Goal: Task Accomplishment & Management: Use online tool/utility

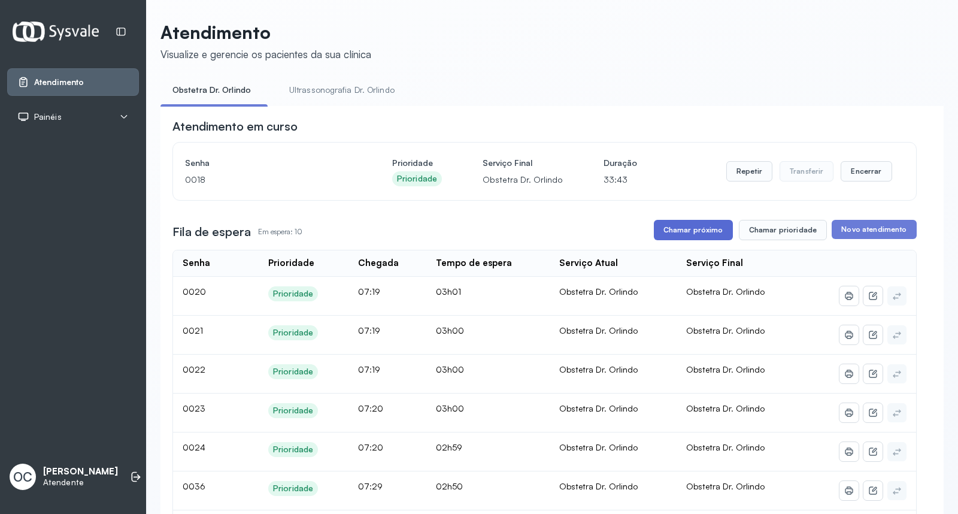
click at [687, 235] on button "Chamar próximo" at bounding box center [693, 230] width 79 height 20
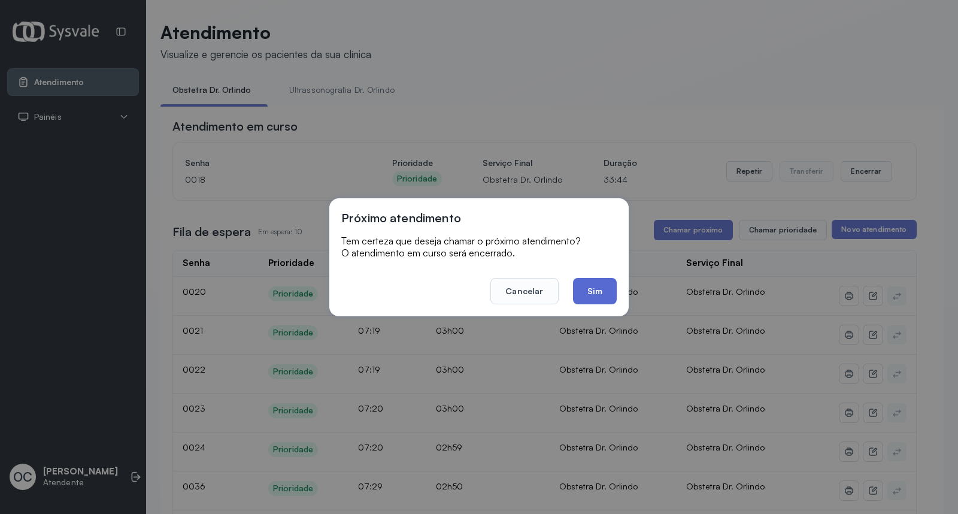
click at [593, 294] on button "Sim" at bounding box center [595, 291] width 44 height 26
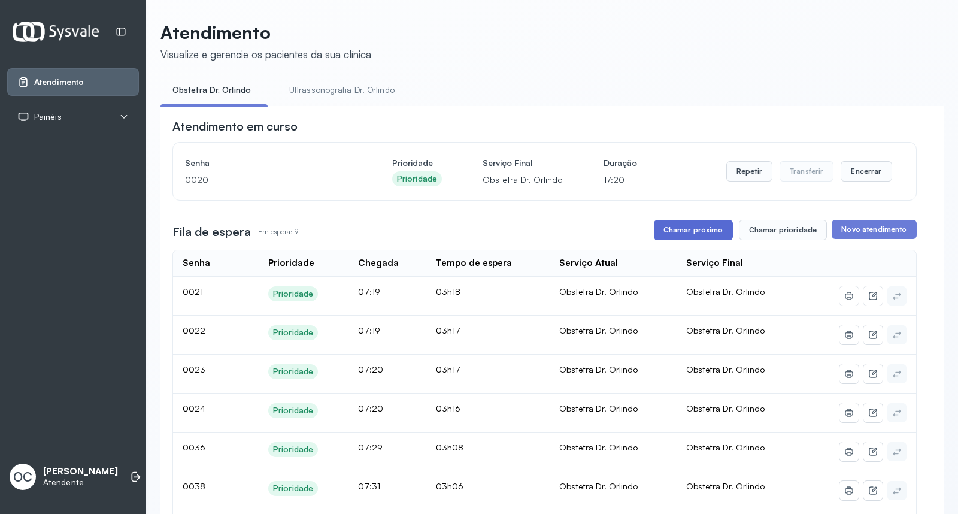
click at [687, 234] on button "Chamar próximo" at bounding box center [693, 230] width 79 height 20
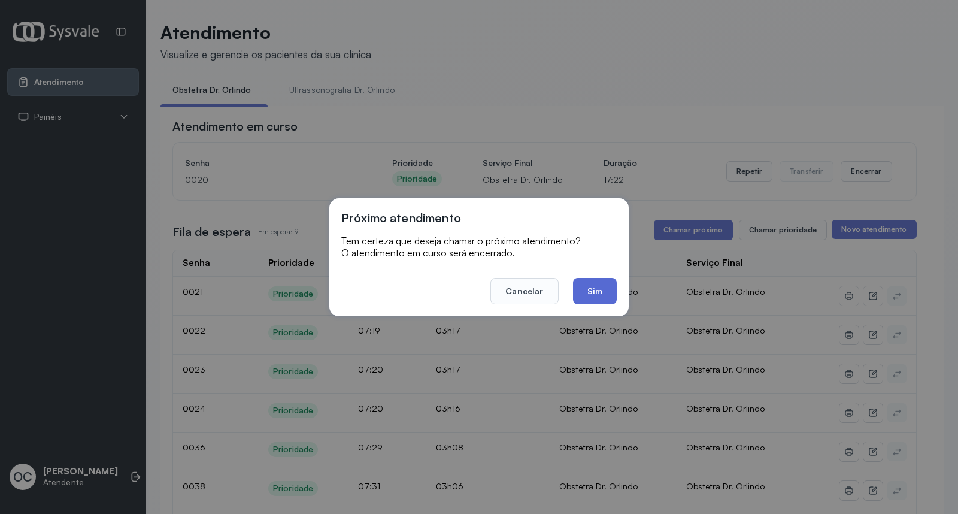
click at [603, 301] on button "Sim" at bounding box center [595, 291] width 44 height 26
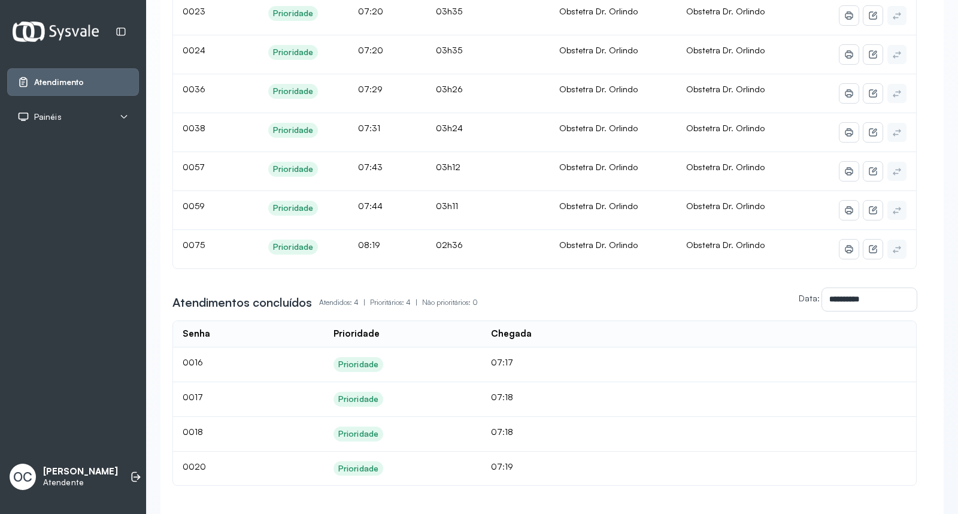
scroll to position [346, 0]
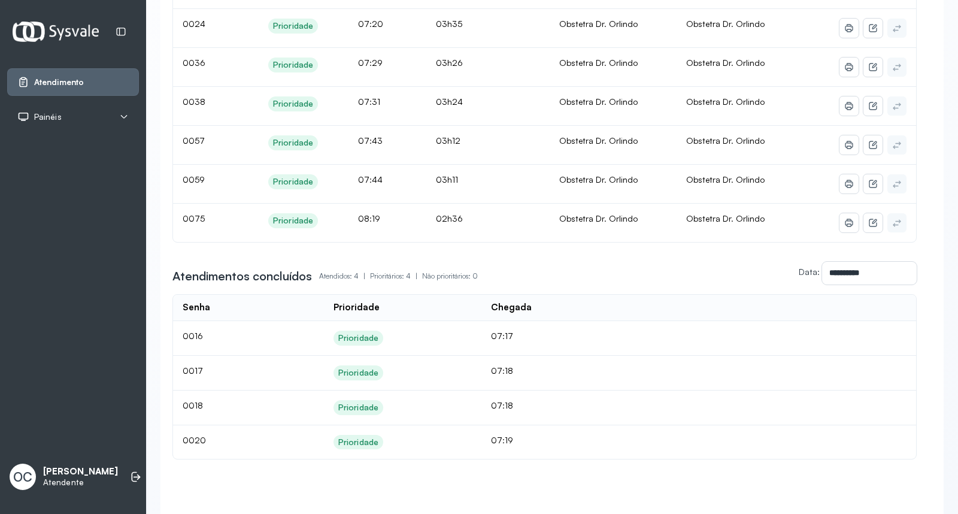
click at [349, 446] on div "Prioridade" at bounding box center [358, 442] width 40 height 10
click at [205, 444] on td "0020" at bounding box center [226, 442] width 107 height 34
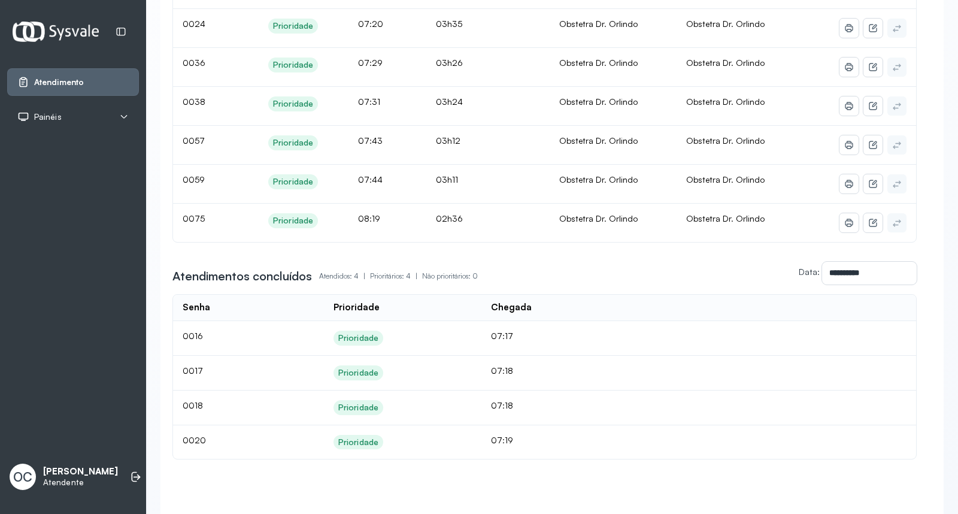
click at [205, 444] on td "0020" at bounding box center [226, 442] width 107 height 34
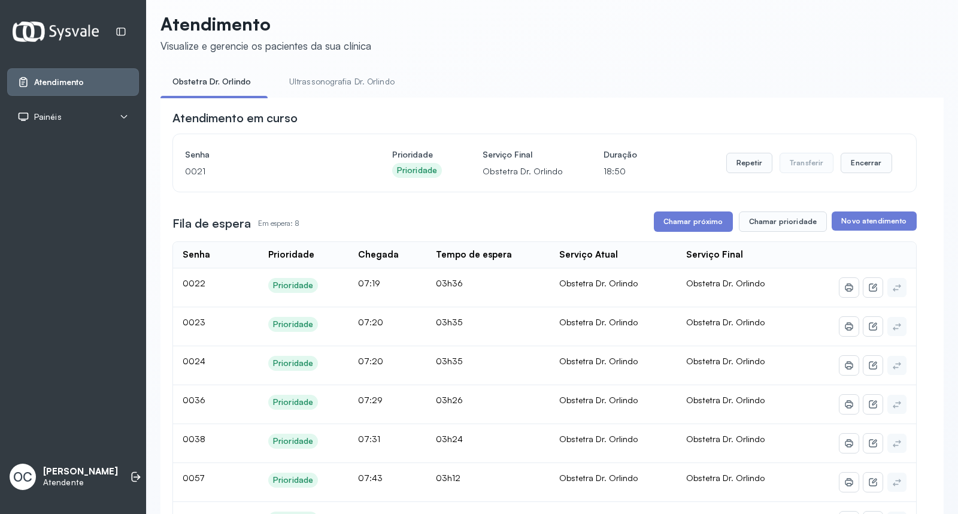
scroll to position [0, 0]
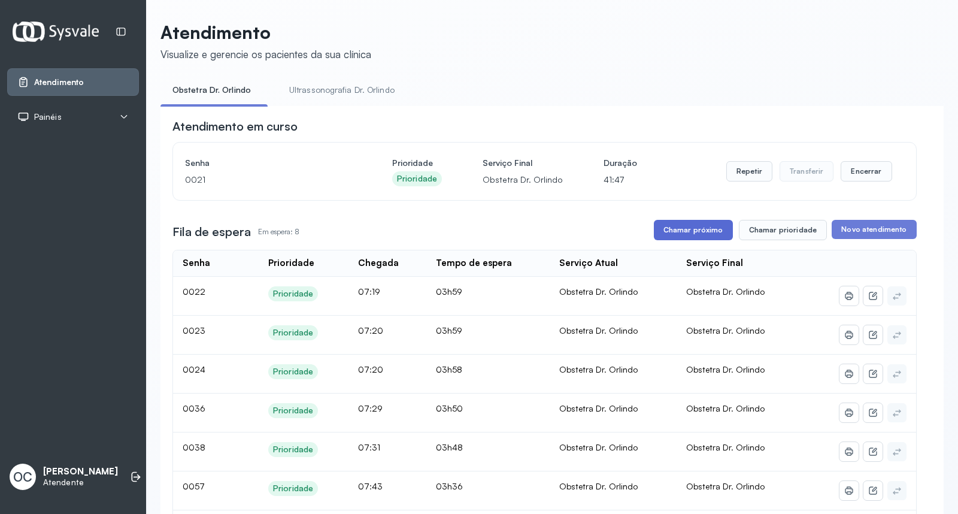
click at [685, 234] on button "Chamar próximo" at bounding box center [693, 230] width 79 height 20
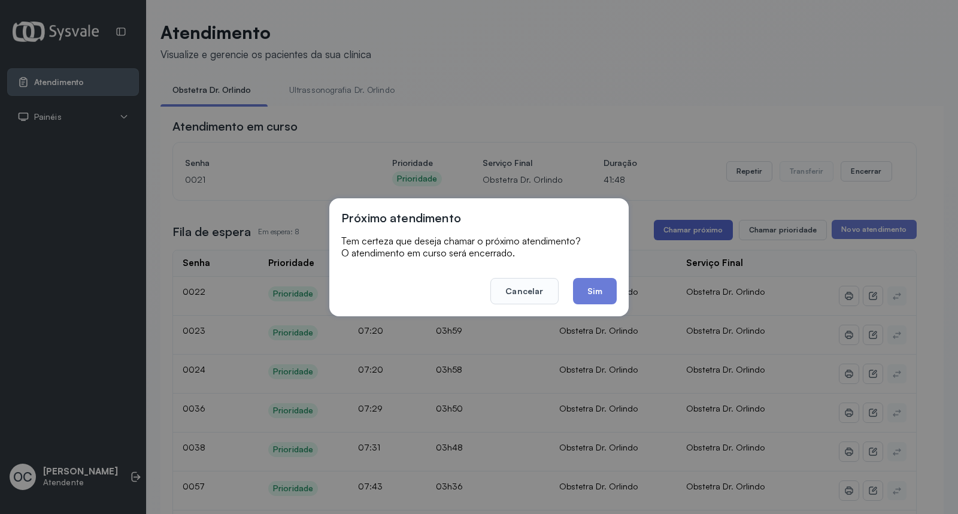
click at [685, 234] on div "Próximo atendimento Tem certeza que deseja chamar o próximo atendimento? O aten…" at bounding box center [479, 257] width 958 height 514
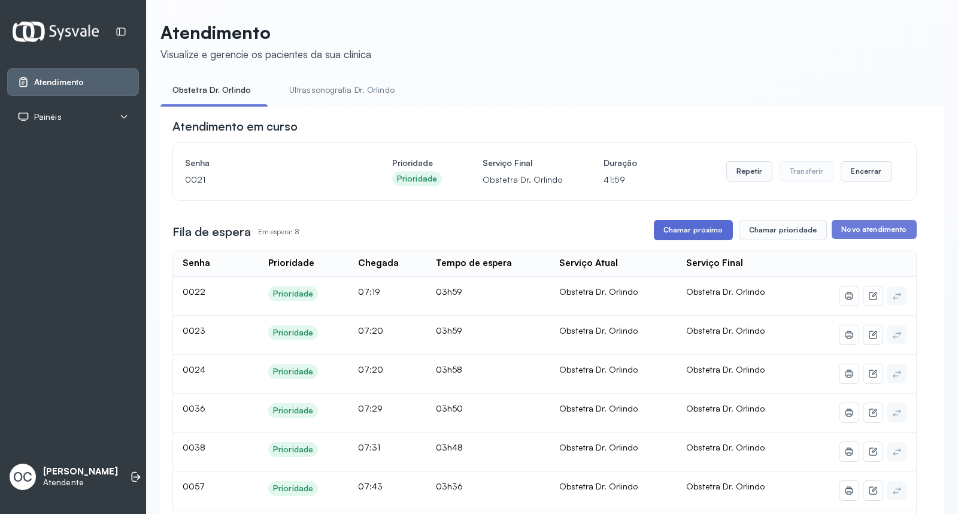
click at [685, 234] on button "Chamar próximo" at bounding box center [693, 230] width 79 height 20
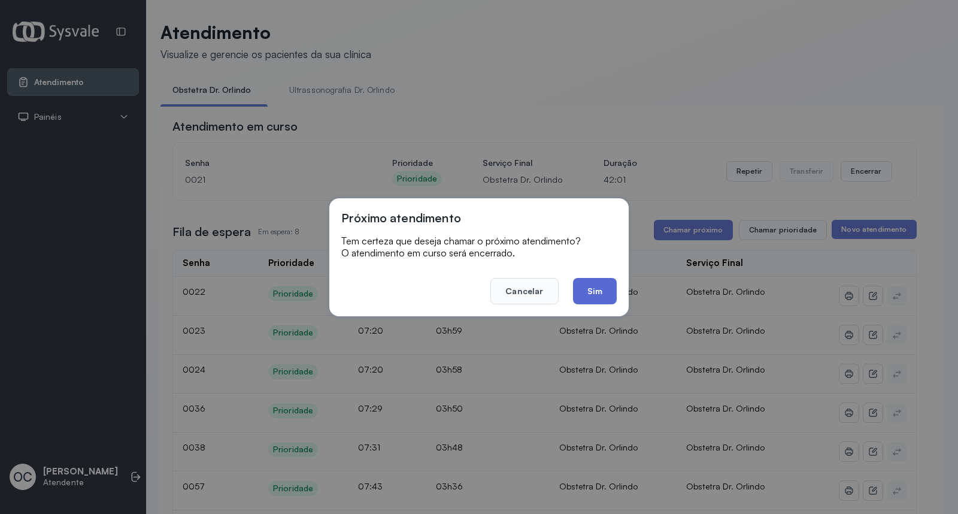
click at [587, 291] on button "Sim" at bounding box center [595, 291] width 44 height 26
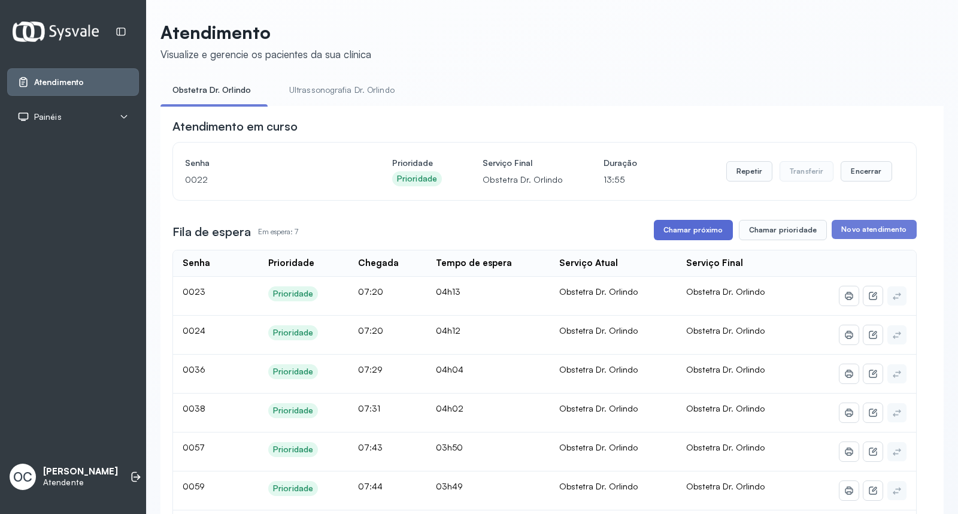
click at [674, 235] on button "Chamar próximo" at bounding box center [693, 230] width 79 height 20
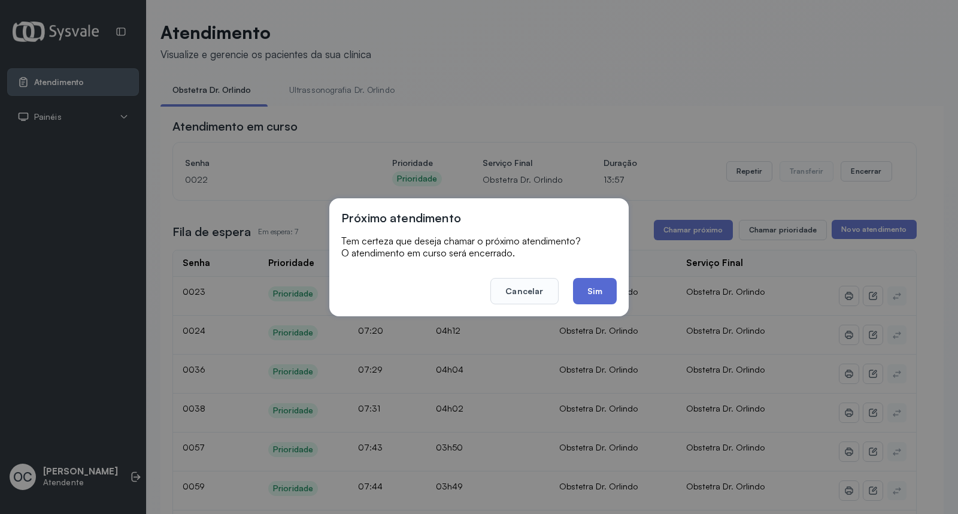
click at [599, 289] on button "Sim" at bounding box center [595, 291] width 44 height 26
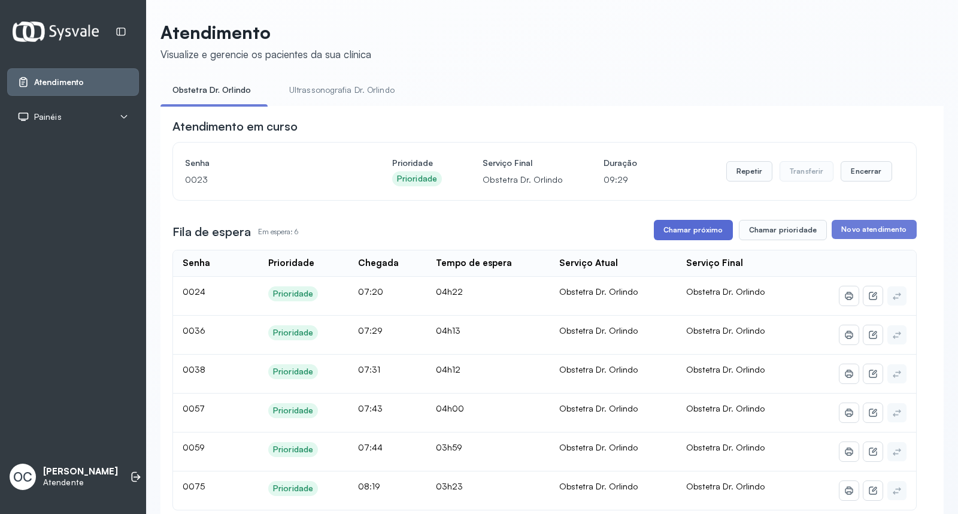
click at [668, 235] on button "Chamar próximo" at bounding box center [693, 230] width 79 height 20
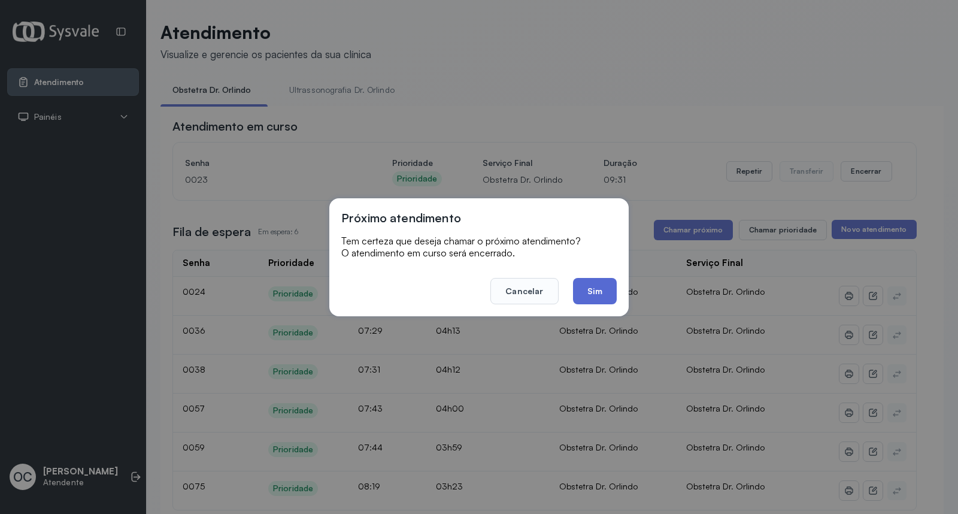
click at [588, 300] on button "Sim" at bounding box center [595, 291] width 44 height 26
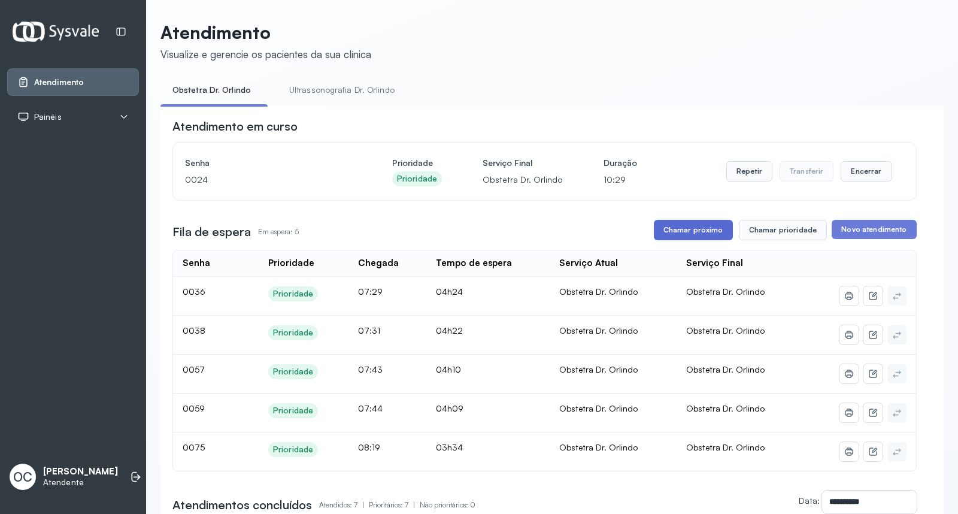
click at [718, 231] on button "Chamar próximo" at bounding box center [693, 230] width 79 height 20
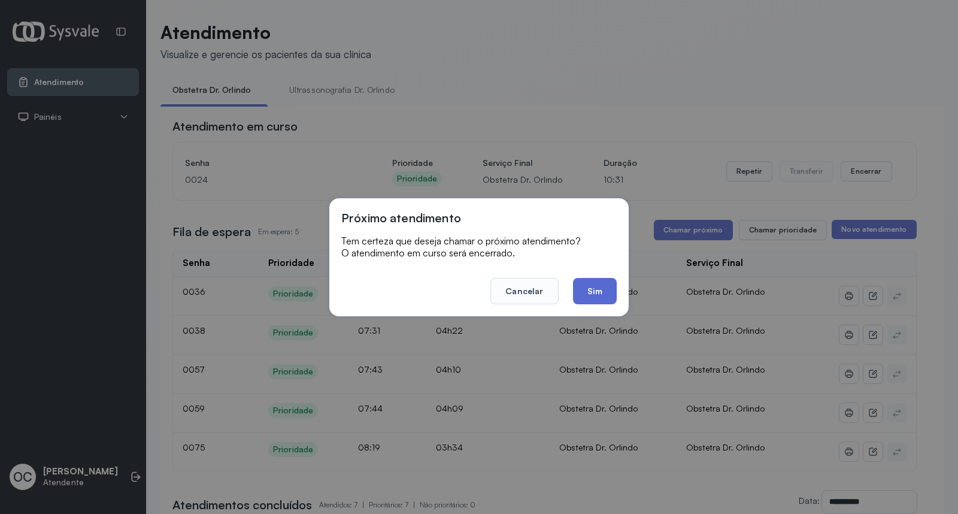
click at [599, 284] on button "Sim" at bounding box center [595, 291] width 44 height 26
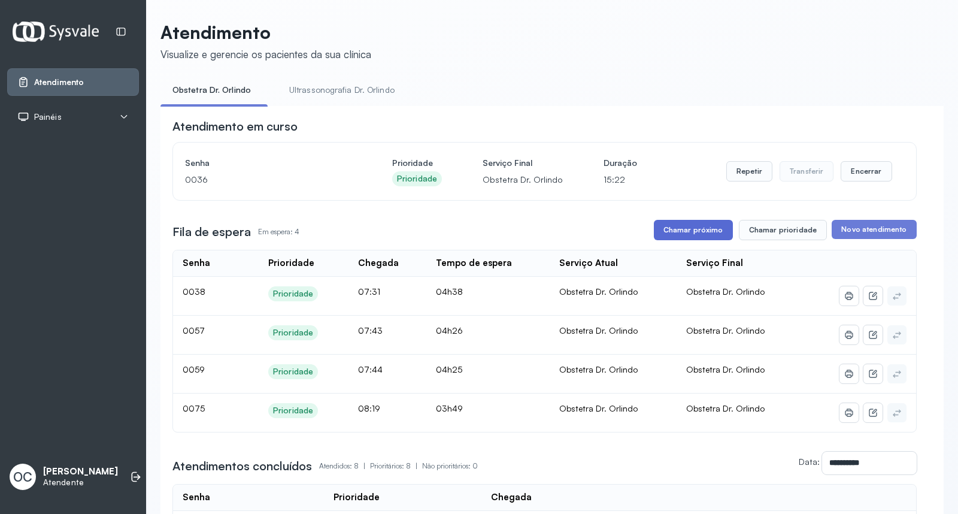
click at [685, 235] on button "Chamar próximo" at bounding box center [693, 230] width 79 height 20
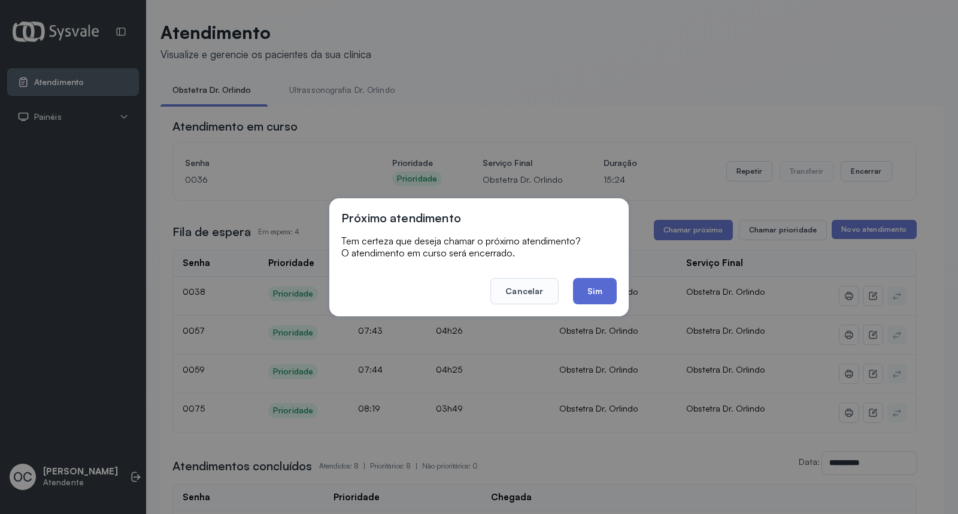
click at [612, 285] on button "Sim" at bounding box center [595, 291] width 44 height 26
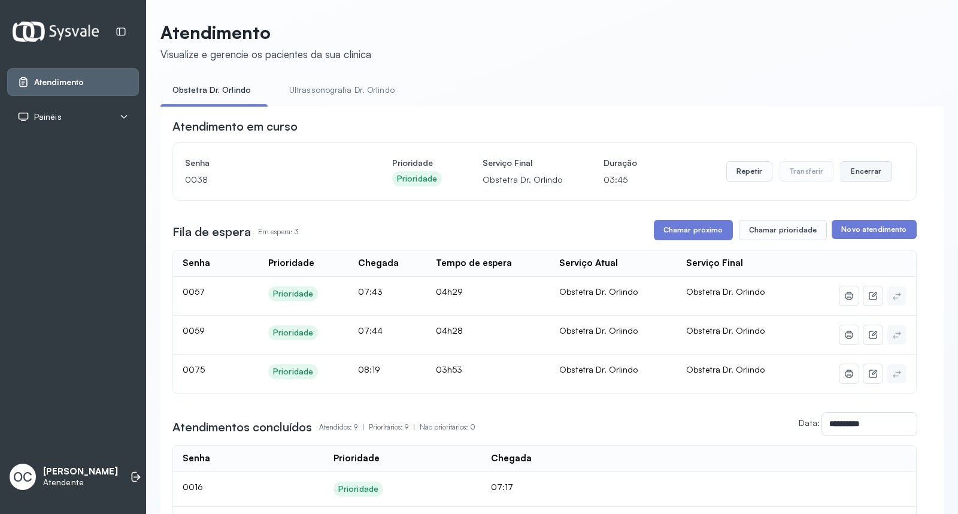
click at [860, 176] on button "Encerrar" at bounding box center [866, 171] width 51 height 20
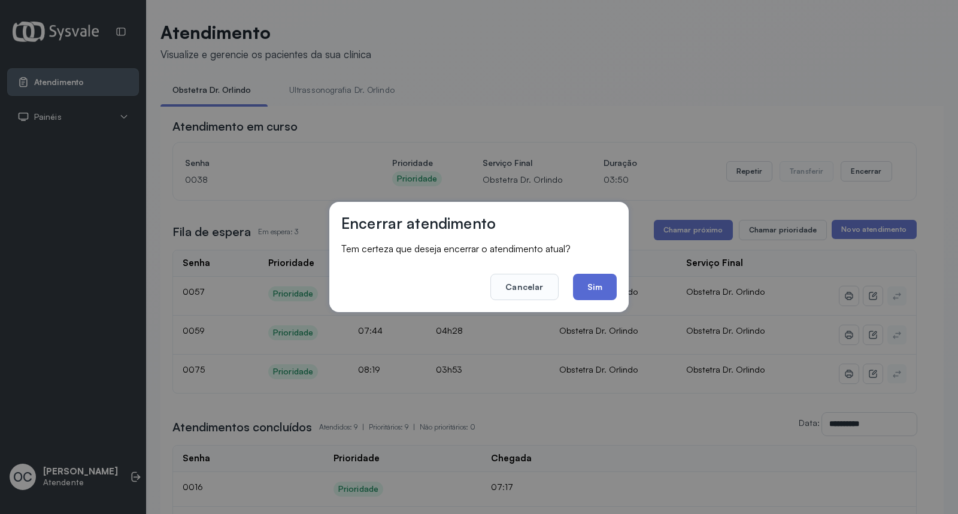
click at [592, 289] on button "Sim" at bounding box center [595, 287] width 44 height 26
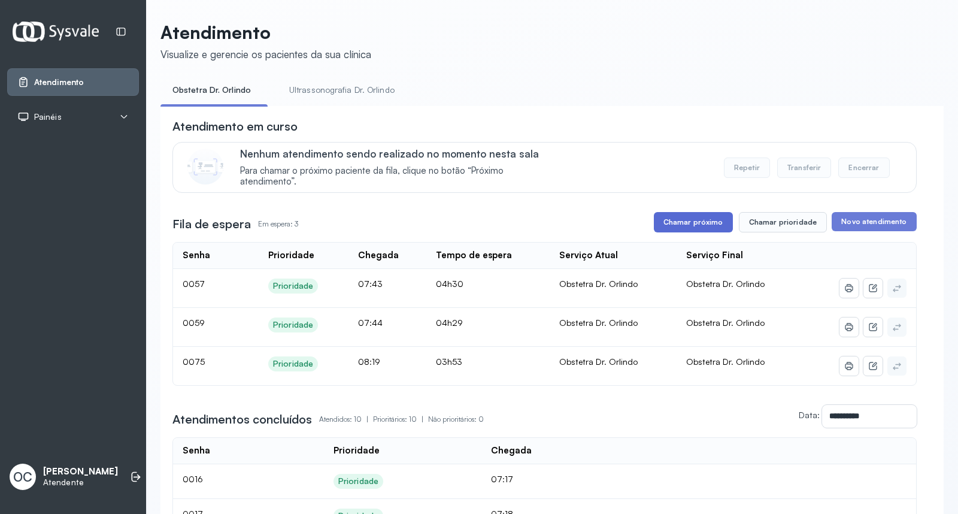
click at [672, 231] on button "Chamar próximo" at bounding box center [693, 222] width 79 height 20
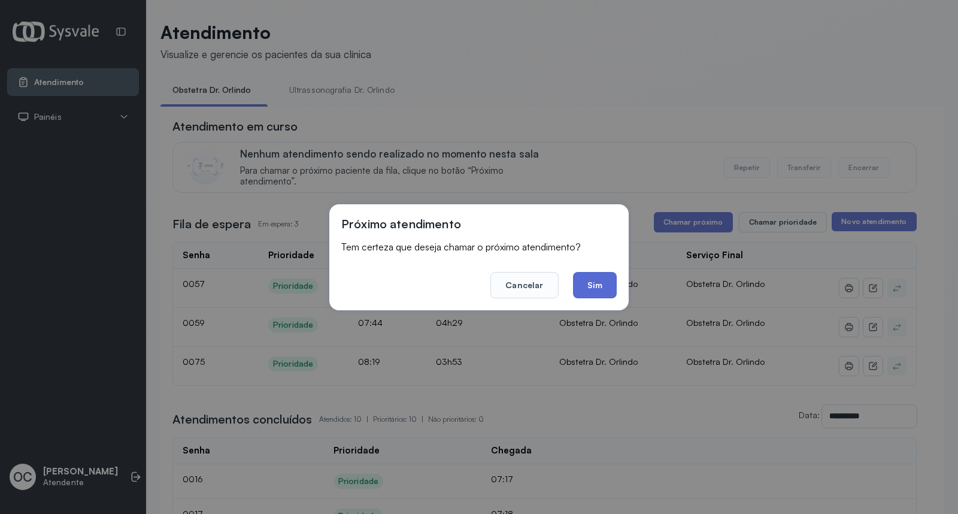
click at [601, 289] on button "Sim" at bounding box center [595, 285] width 44 height 26
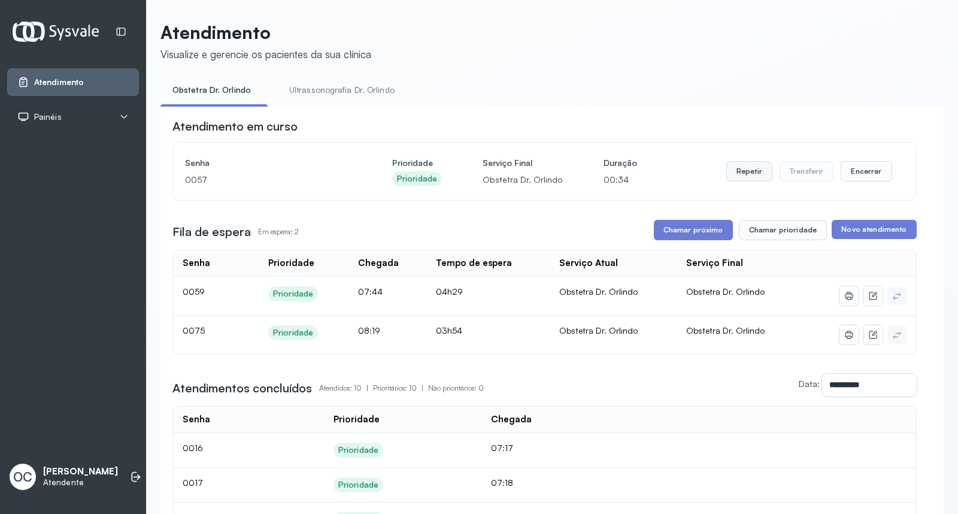
click at [752, 173] on button "Repetir" at bounding box center [750, 171] width 46 height 20
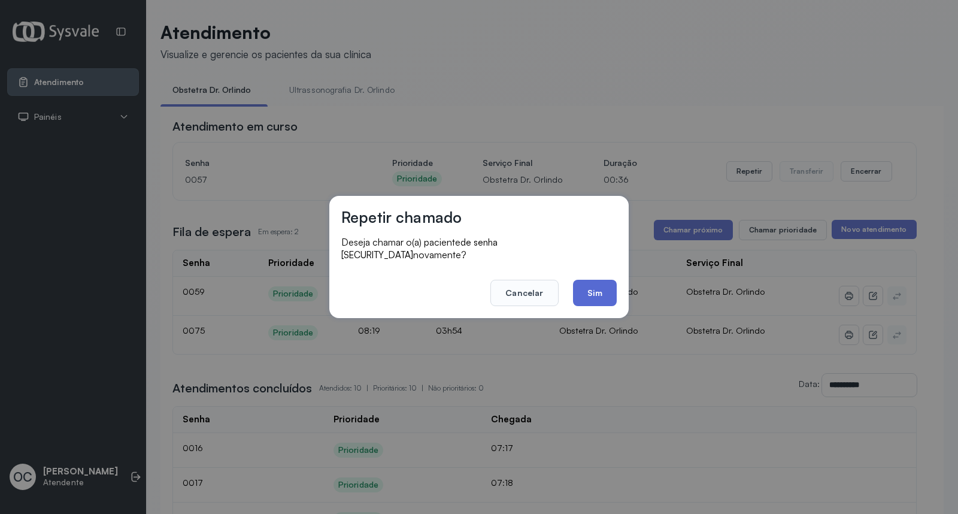
click at [596, 296] on button "Sim" at bounding box center [595, 293] width 44 height 26
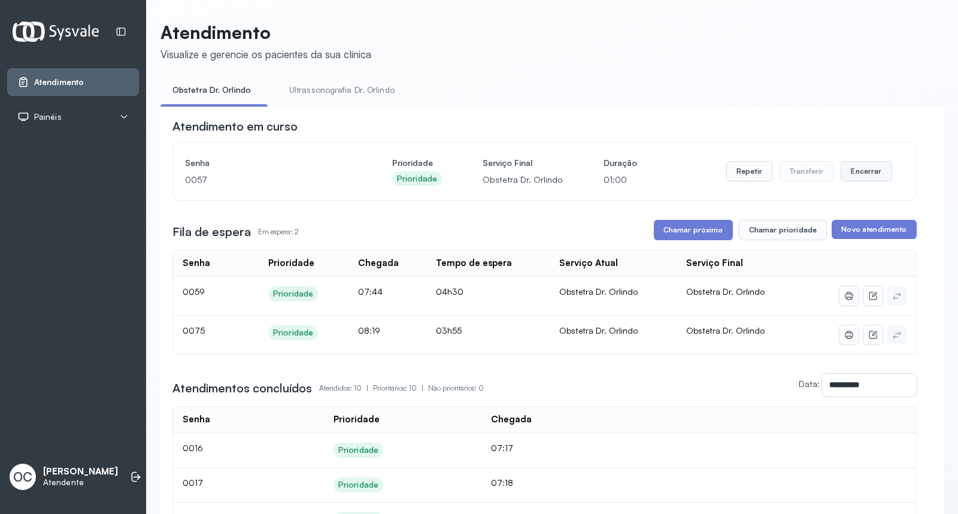
click at [857, 177] on button "Encerrar" at bounding box center [866, 171] width 51 height 20
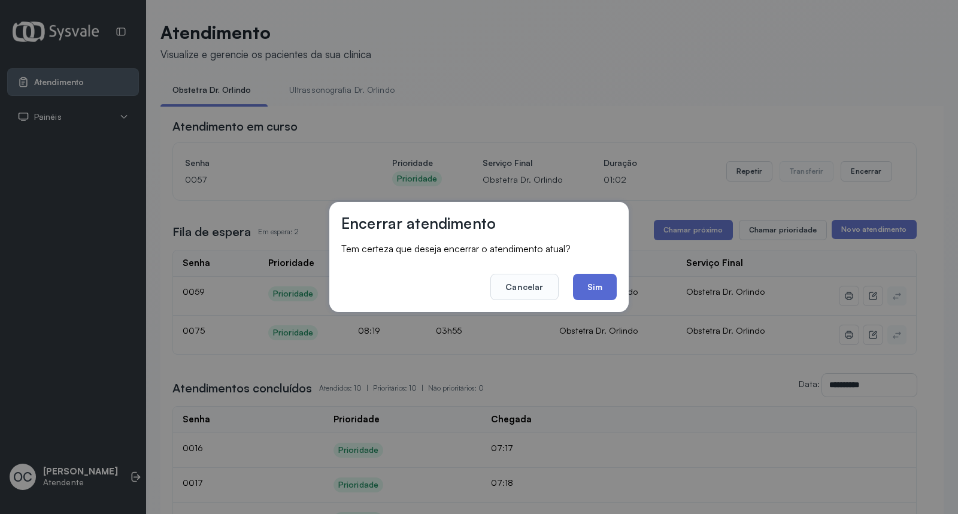
click at [613, 288] on button "Sim" at bounding box center [595, 287] width 44 height 26
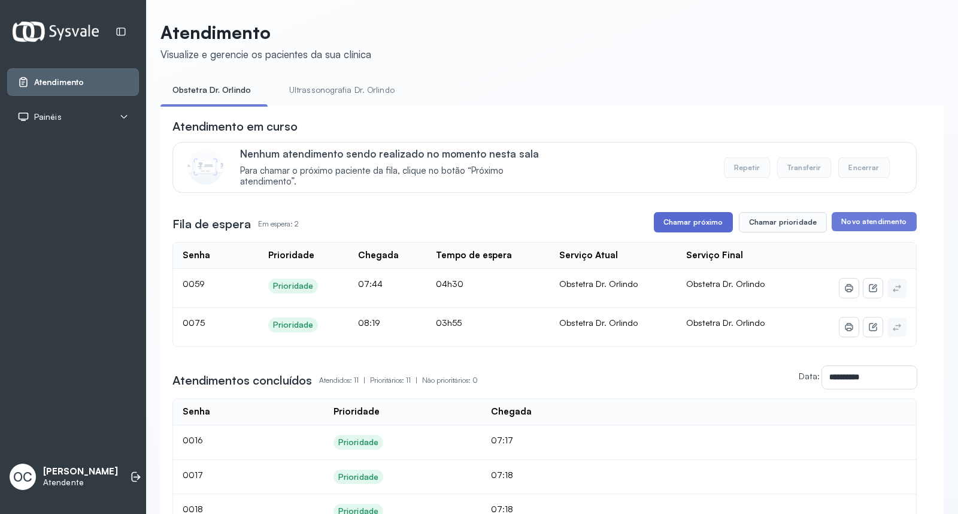
click at [703, 224] on button "Chamar próximo" at bounding box center [693, 222] width 79 height 20
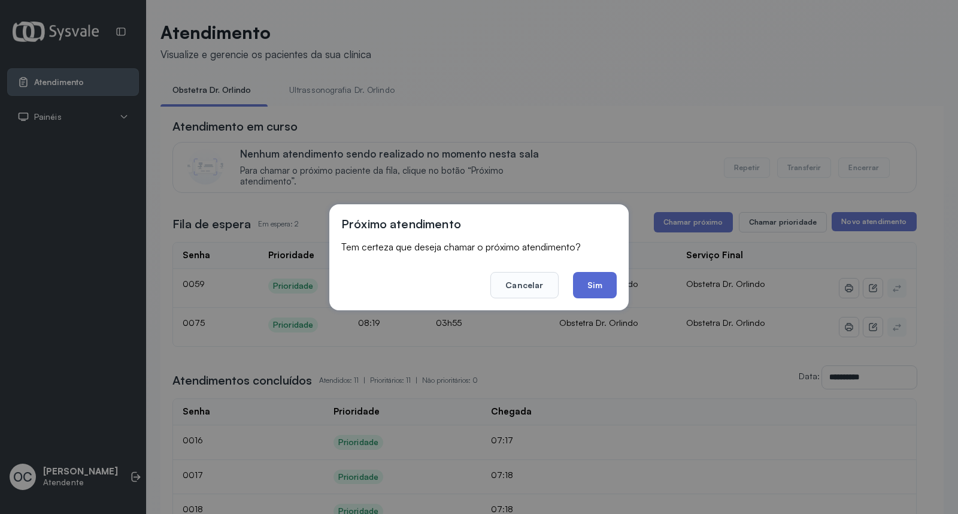
click at [604, 284] on button "Sim" at bounding box center [595, 285] width 44 height 26
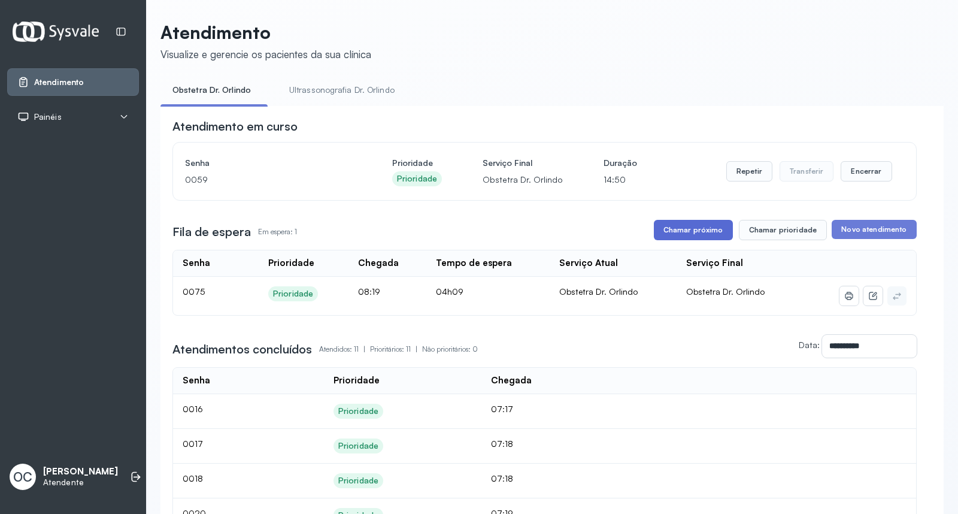
click at [690, 229] on button "Chamar próximo" at bounding box center [693, 230] width 79 height 20
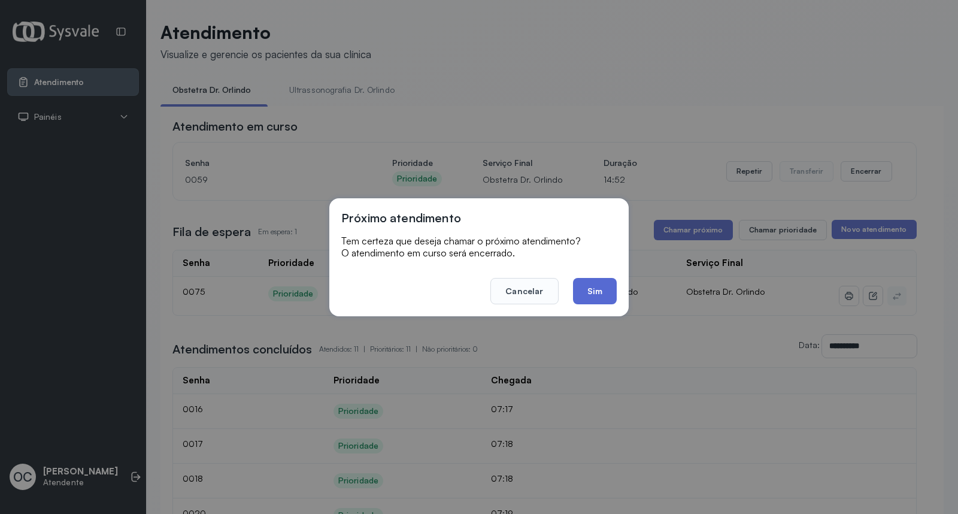
click at [594, 286] on button "Sim" at bounding box center [595, 291] width 44 height 26
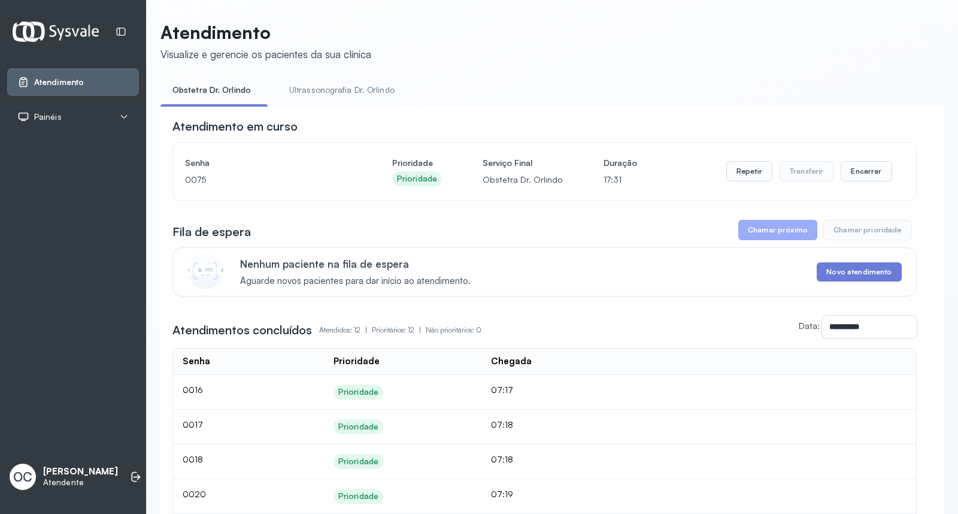
click at [778, 232] on button "Chamar próximo" at bounding box center [778, 230] width 79 height 20
click at [772, 228] on button "Chamar próximo" at bounding box center [778, 230] width 79 height 20
